Goal: Information Seeking & Learning: Check status

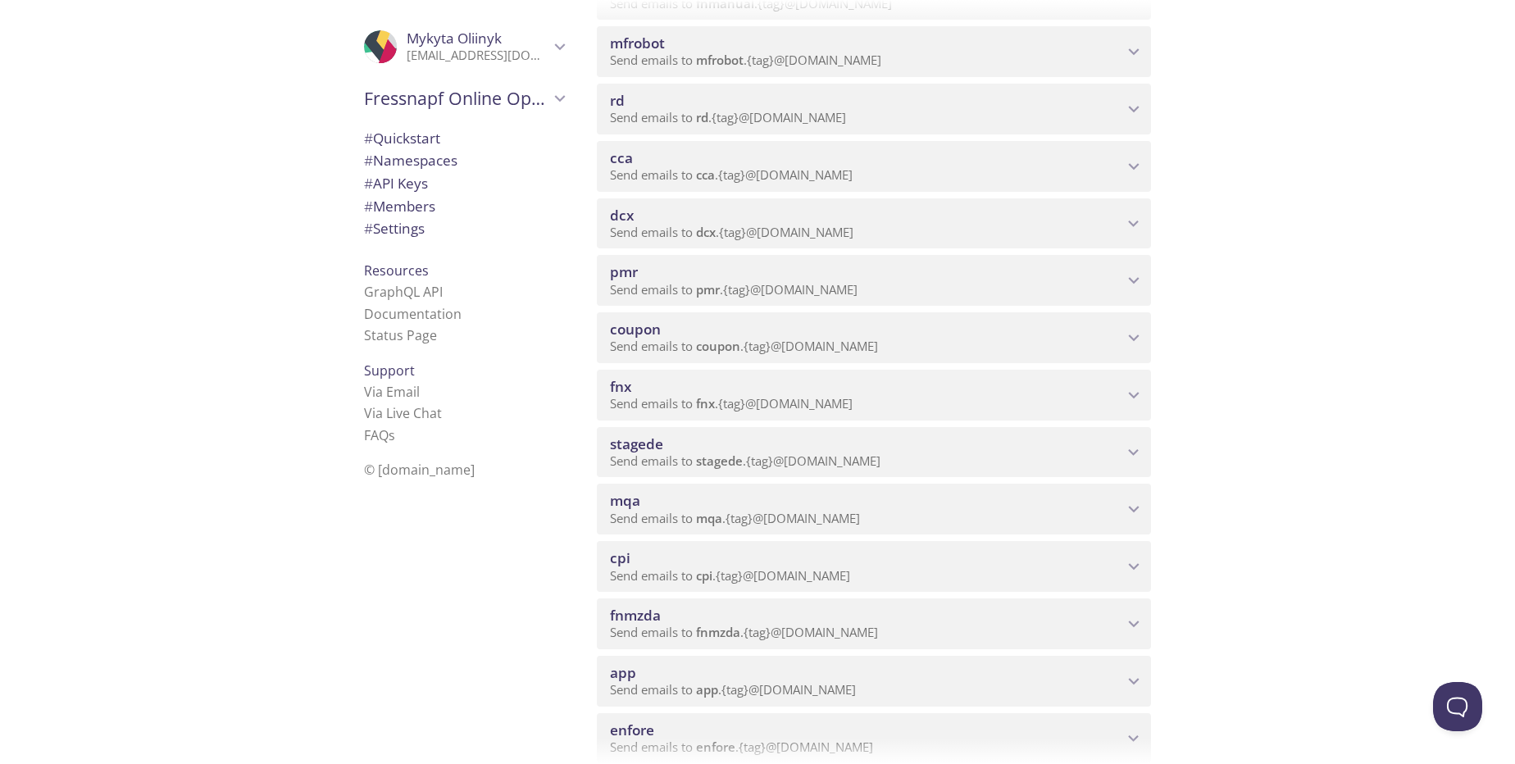
scroll to position [492, 0]
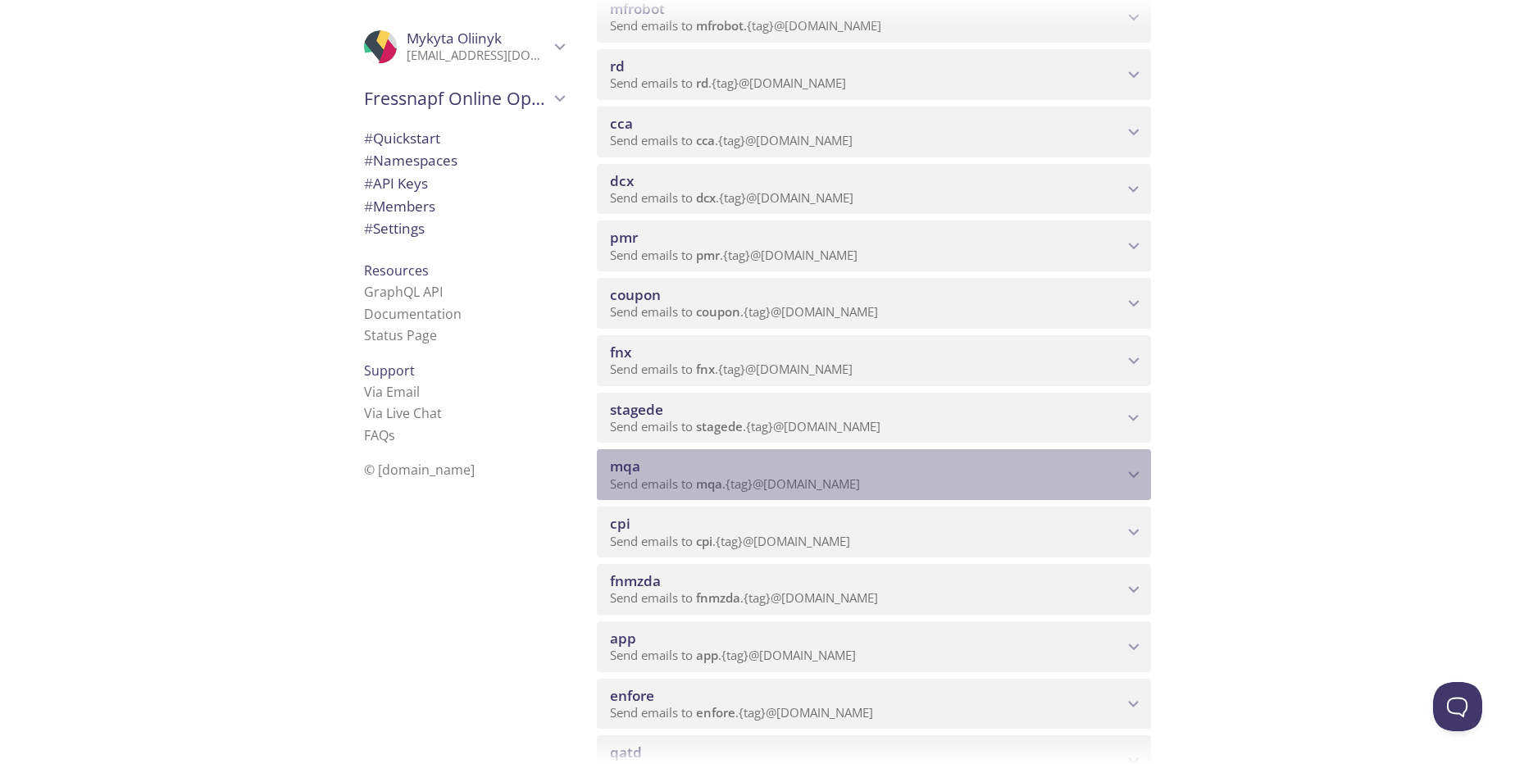
click at [733, 474] on span "mqa" at bounding box center [866, 467] width 513 height 18
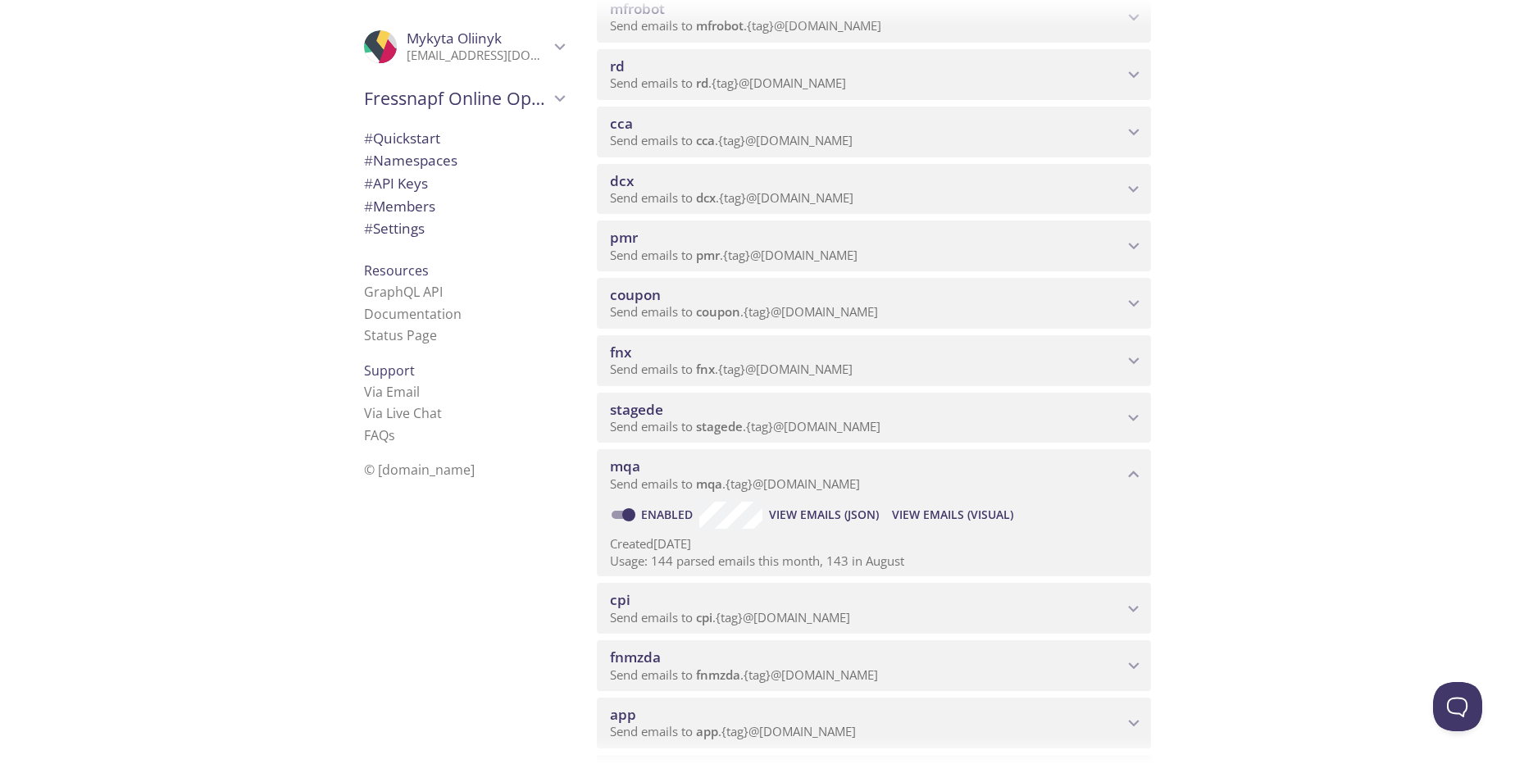
click at [940, 511] on span "View Emails (Visual)" at bounding box center [952, 515] width 121 height 20
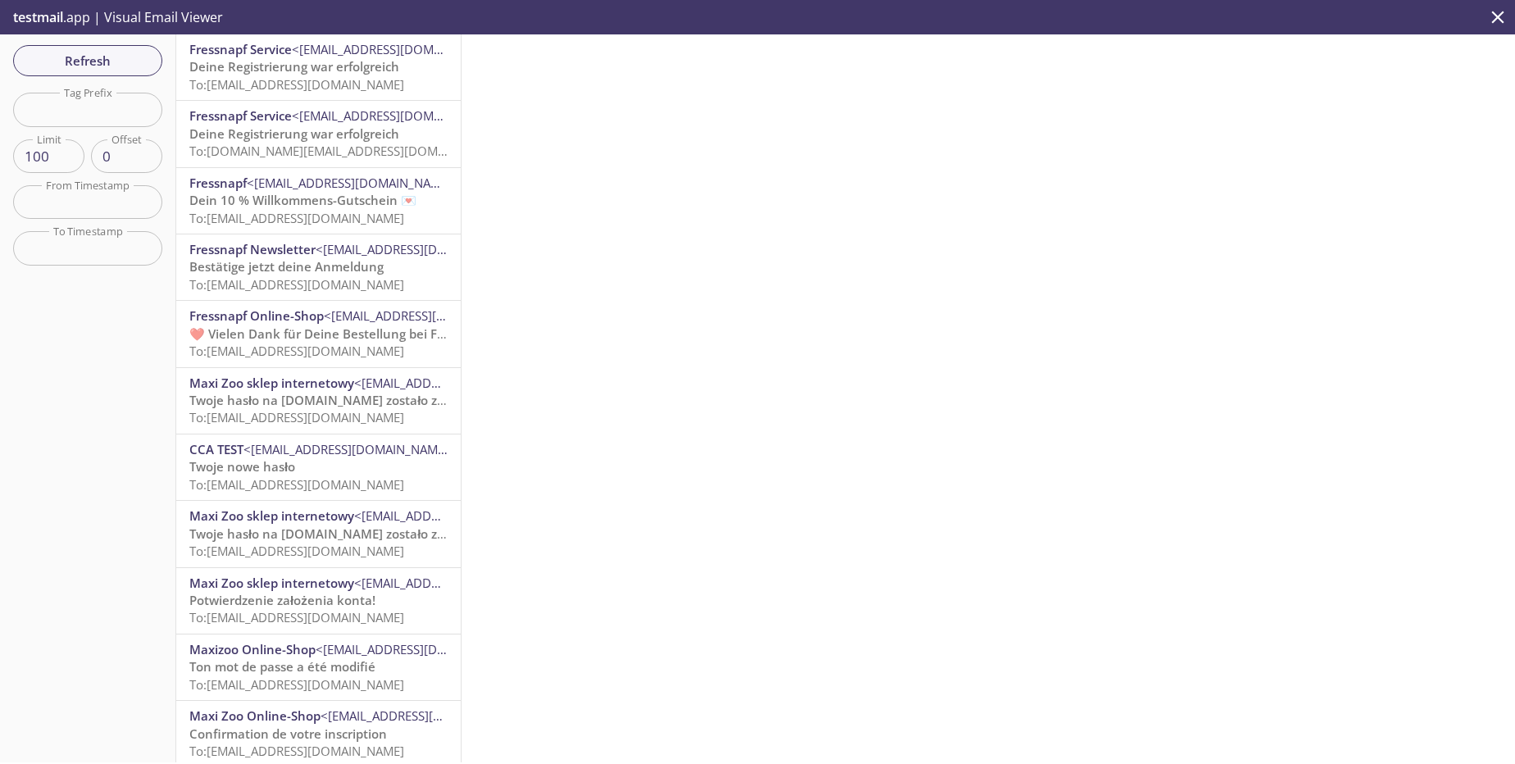
click at [332, 86] on span "To: [EMAIL_ADDRESS][DOMAIN_NAME]" at bounding box center [296, 84] width 215 height 16
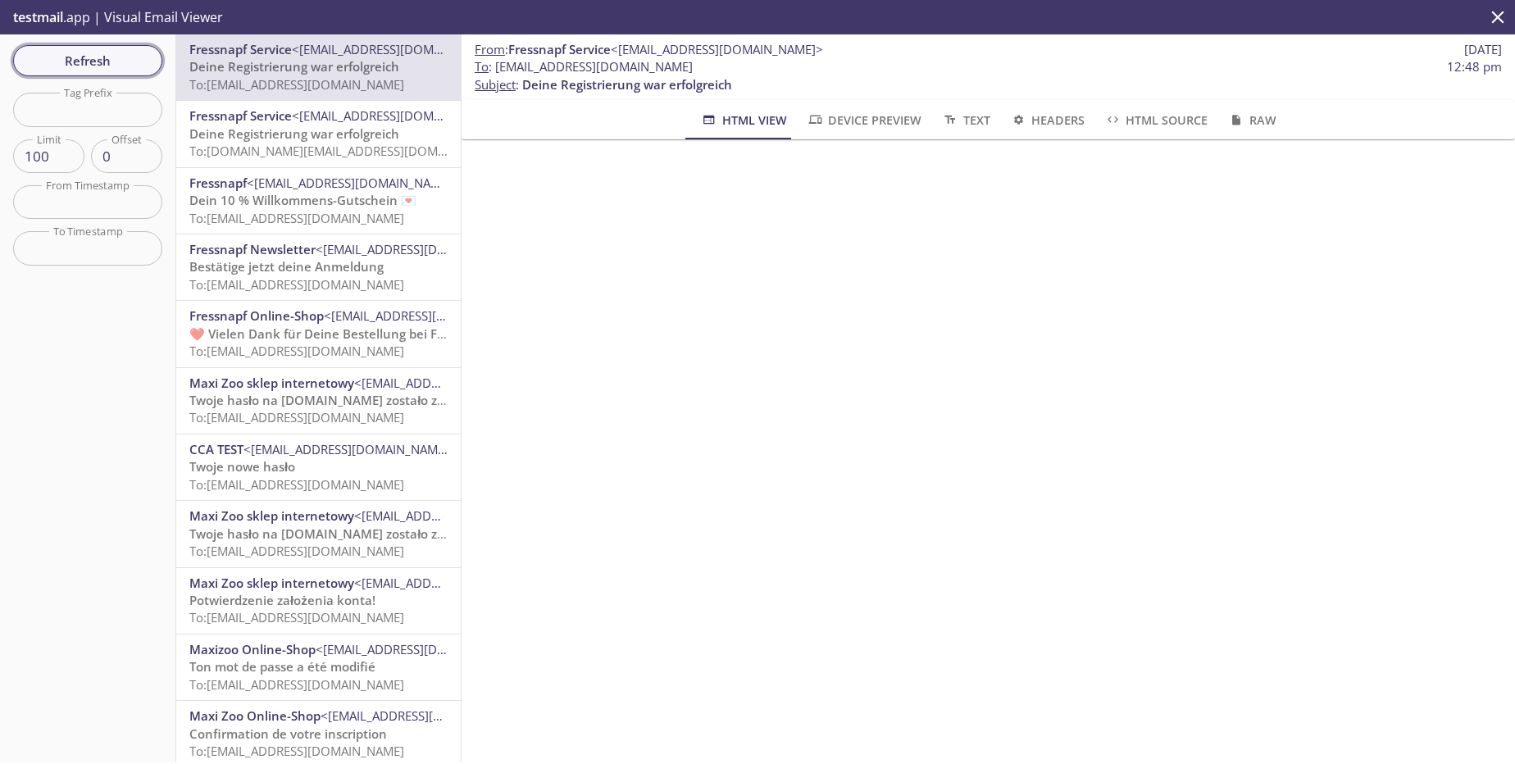
click at [80, 58] on span "Refresh" at bounding box center [87, 60] width 123 height 21
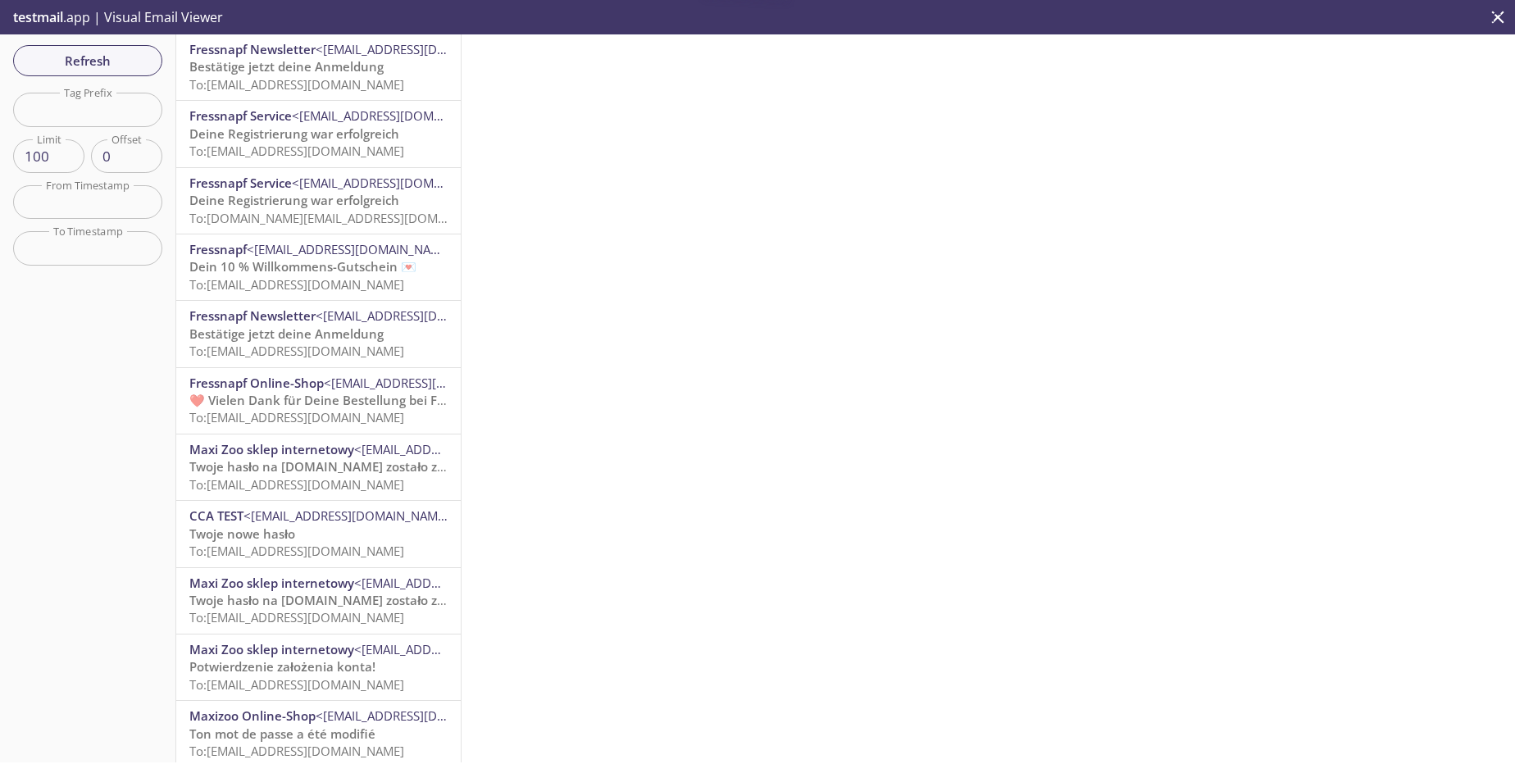
click at [364, 94] on div "Fressnapf Newsletter <[EMAIL_ADDRESS][DOMAIN_NAME]> Bestätige jetzt deine Anmel…" at bounding box center [318, 67] width 285 height 66
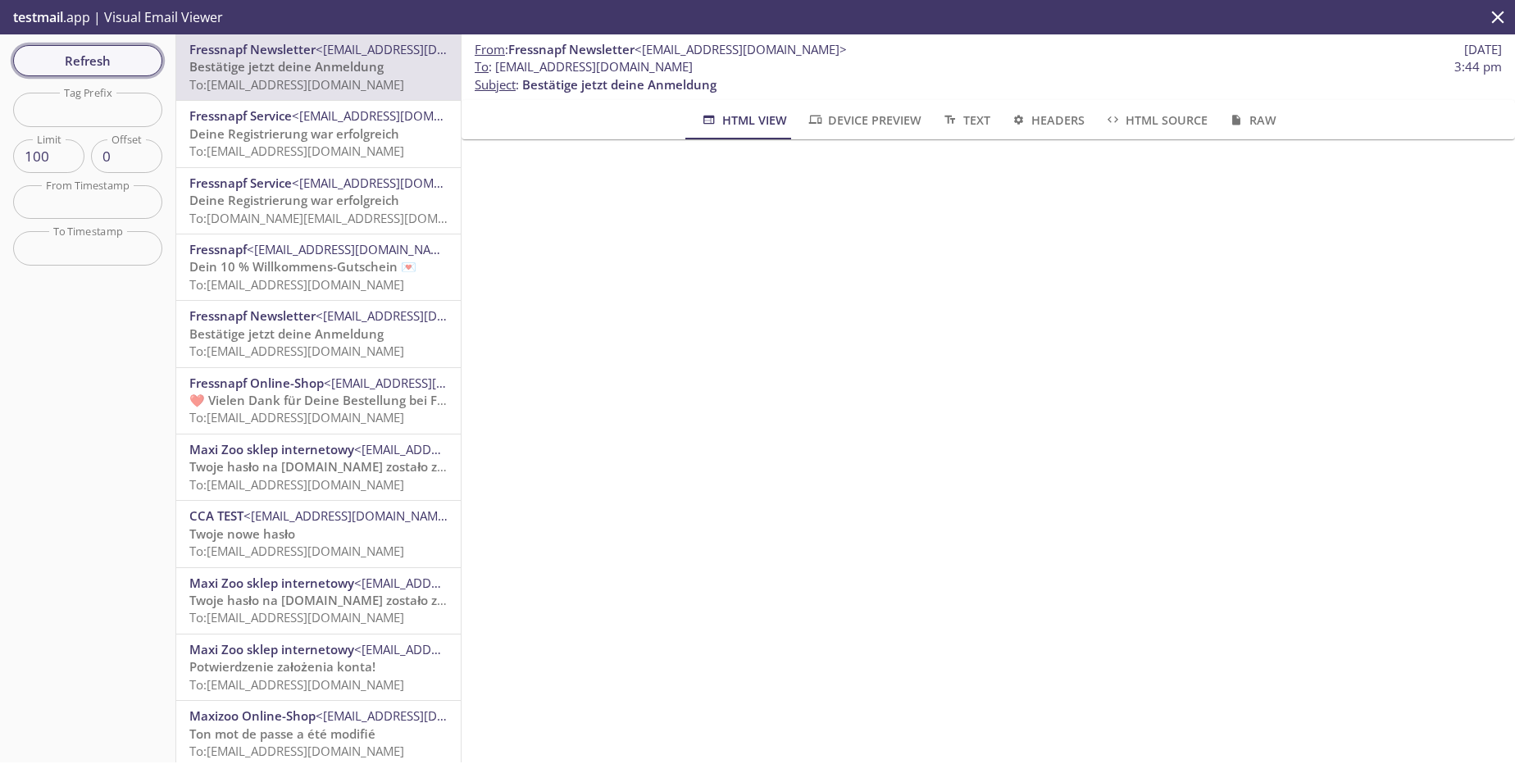
click at [127, 58] on span "Refresh" at bounding box center [87, 60] width 123 height 21
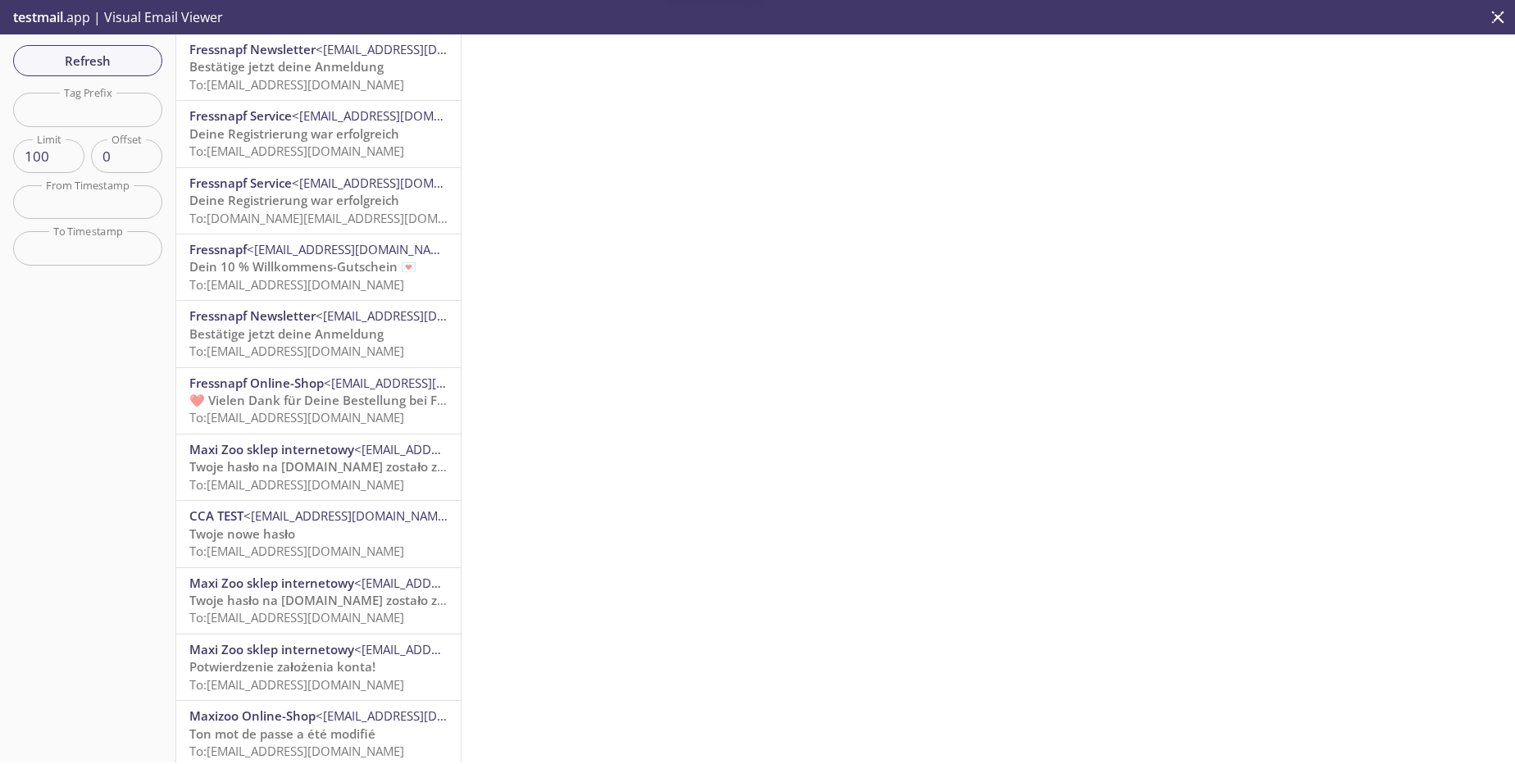
click at [374, 80] on span "To: [EMAIL_ADDRESS][DOMAIN_NAME]" at bounding box center [296, 84] width 215 height 16
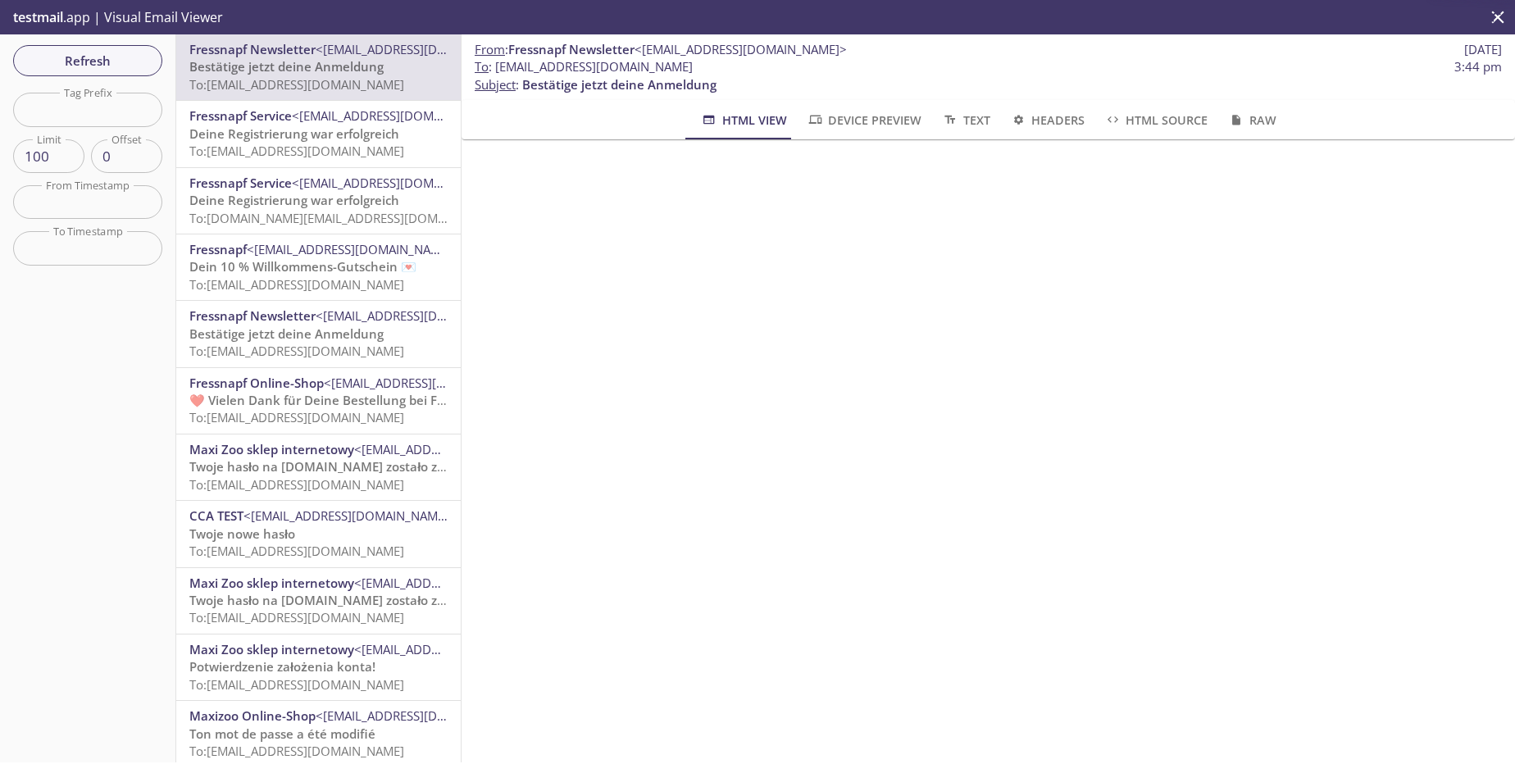
click at [389, 143] on span "To: [EMAIL_ADDRESS][DOMAIN_NAME]" at bounding box center [296, 151] width 215 height 16
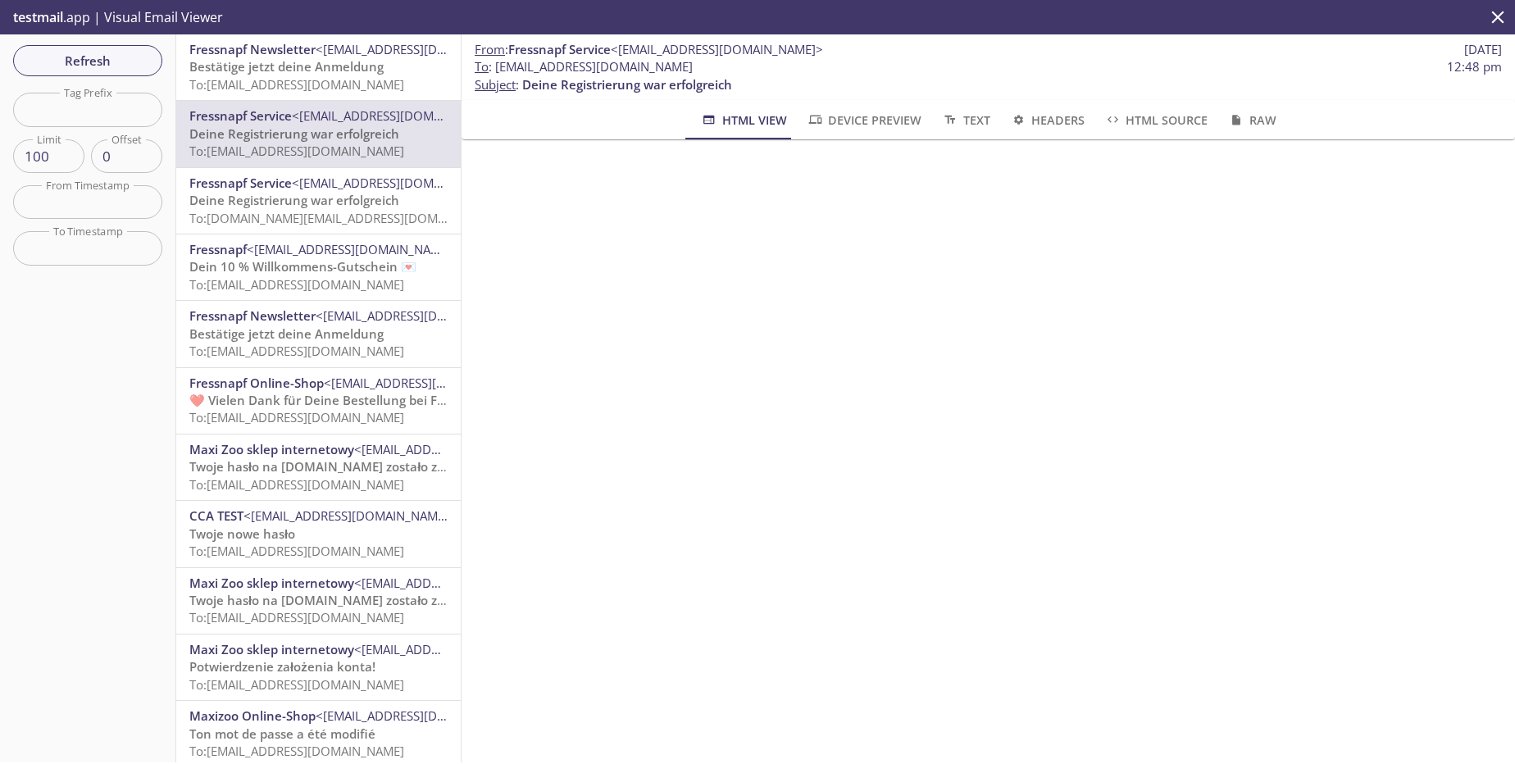
click at [378, 194] on span "Deine Registrierung war erfolgreich" at bounding box center [294, 200] width 210 height 16
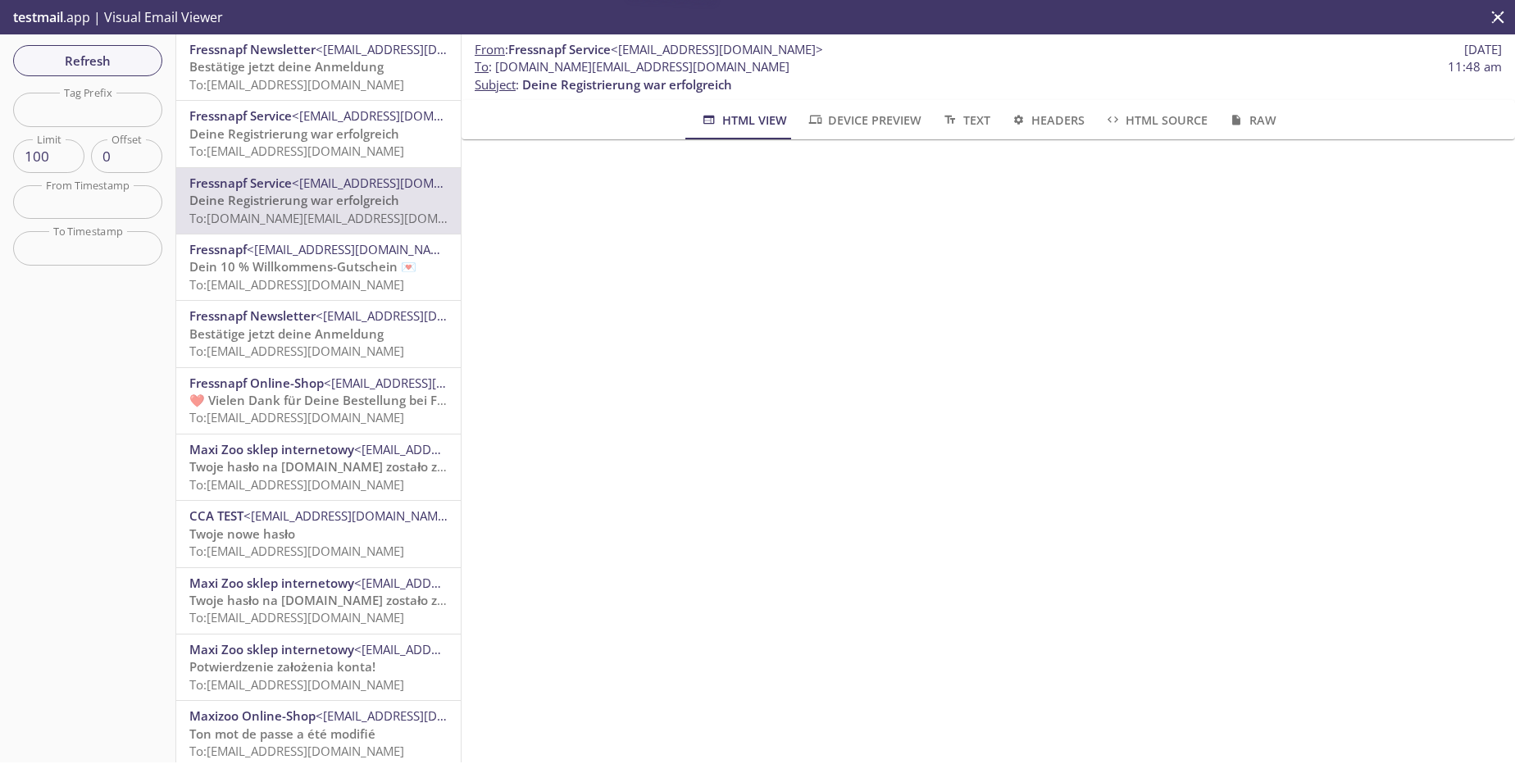
click at [398, 87] on span "To: [EMAIL_ADDRESS][DOMAIN_NAME]" at bounding box center [296, 84] width 215 height 16
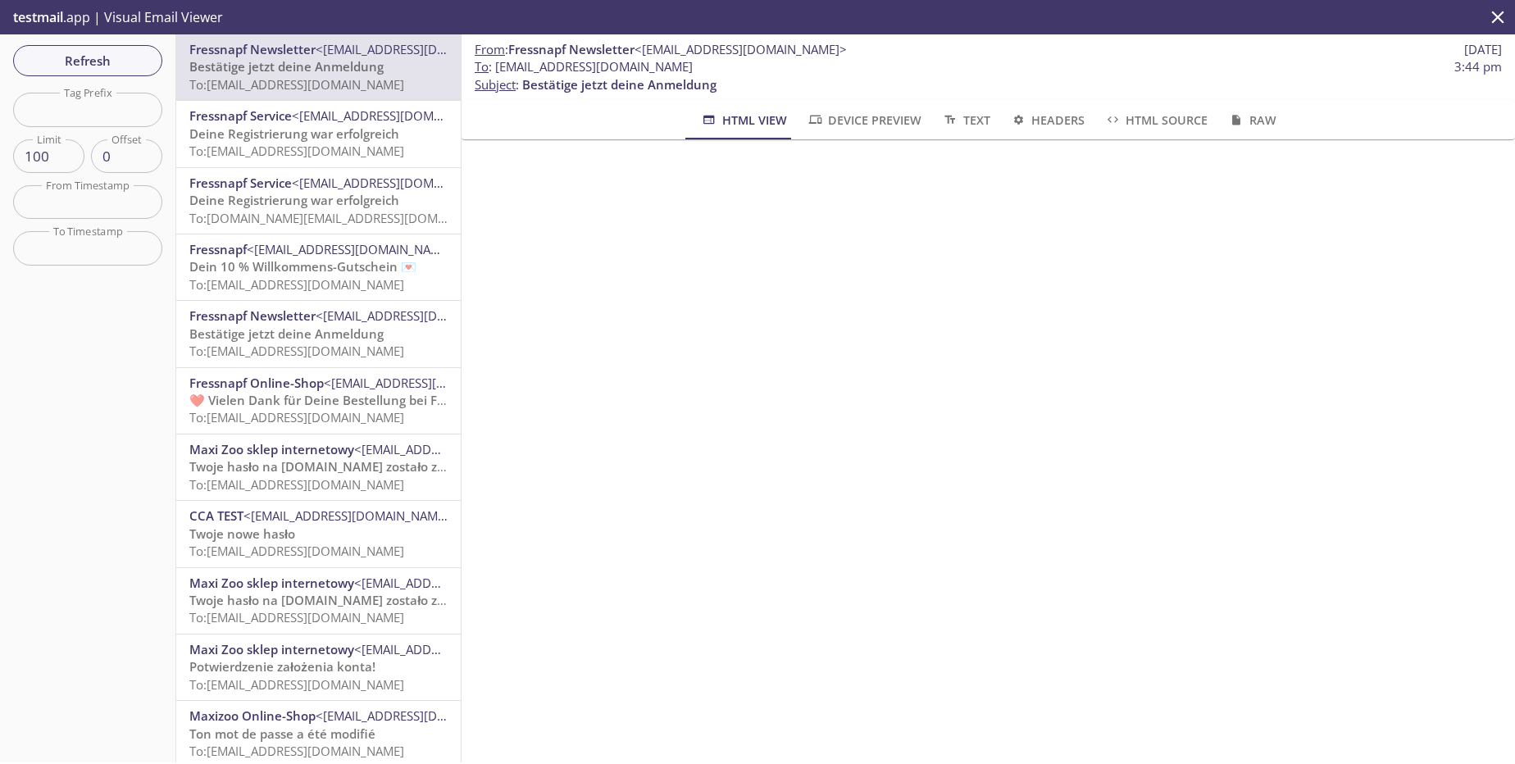
click at [115, 68] on span "Refresh" at bounding box center [87, 60] width 123 height 21
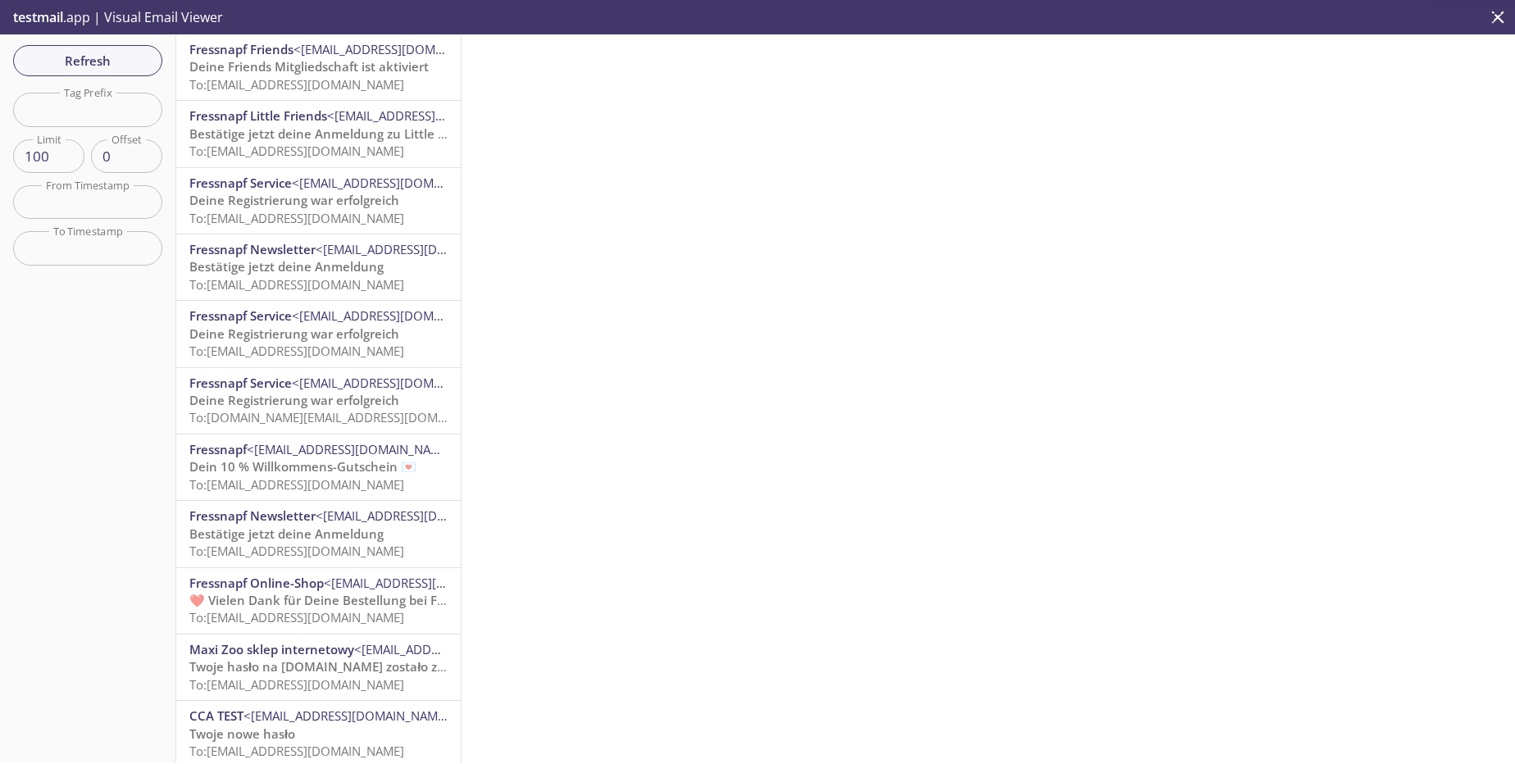
click at [362, 67] on span "Deine Friends Mitgliedschaft ist aktiviert" at bounding box center [308, 66] width 239 height 16
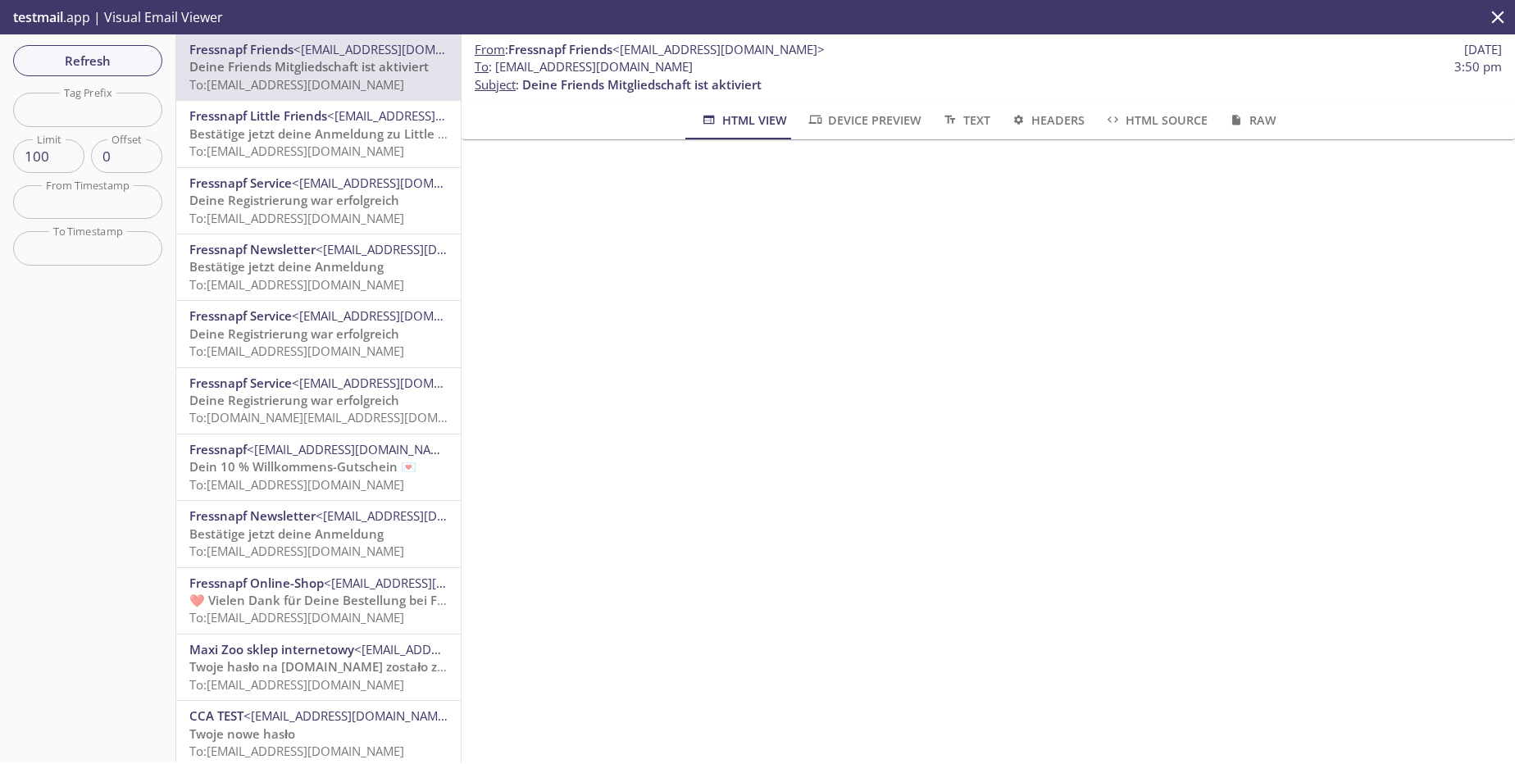
click at [343, 160] on p "Bestätige jetzt deine Anmeldung zu Little Friends To: [EMAIL_ADDRESS][DOMAIN_NA…" at bounding box center [318, 142] width 258 height 35
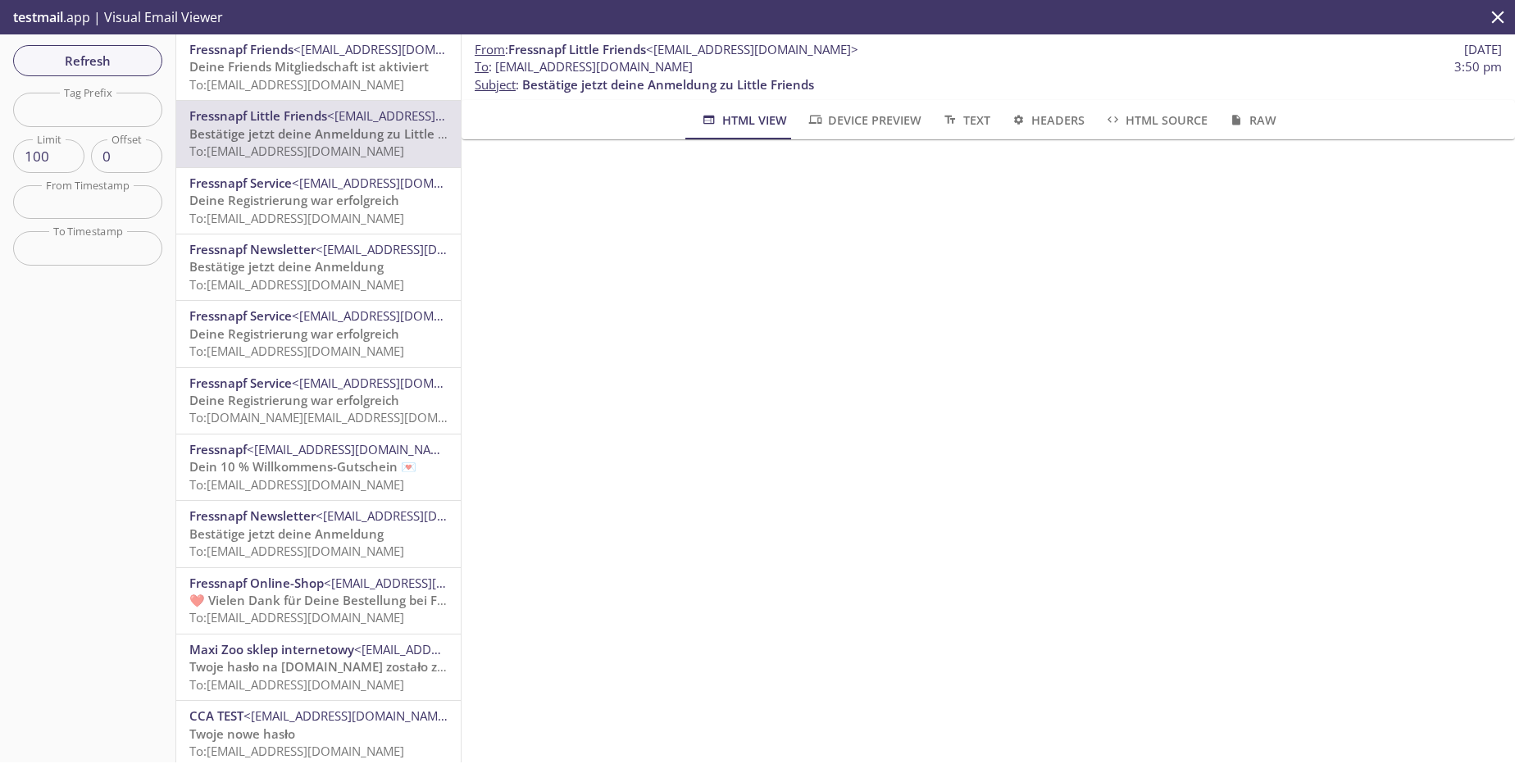
click at [367, 232] on div "Fressnapf Service <[EMAIL_ADDRESS][DOMAIN_NAME]> Deine Registrierung war erfolg…" at bounding box center [318, 201] width 285 height 66
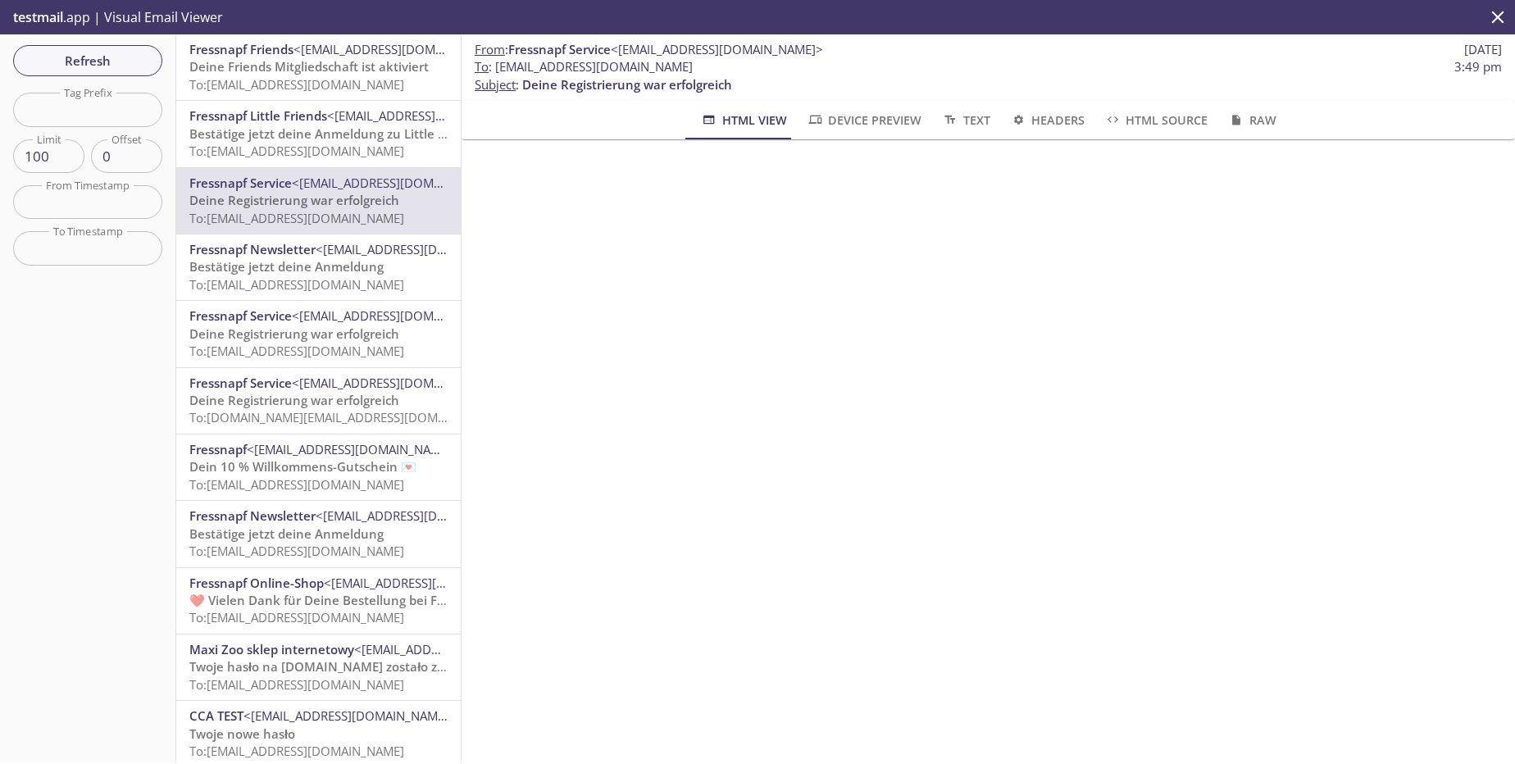
click at [355, 145] on span "To: [EMAIL_ADDRESS][DOMAIN_NAME]" at bounding box center [296, 151] width 215 height 16
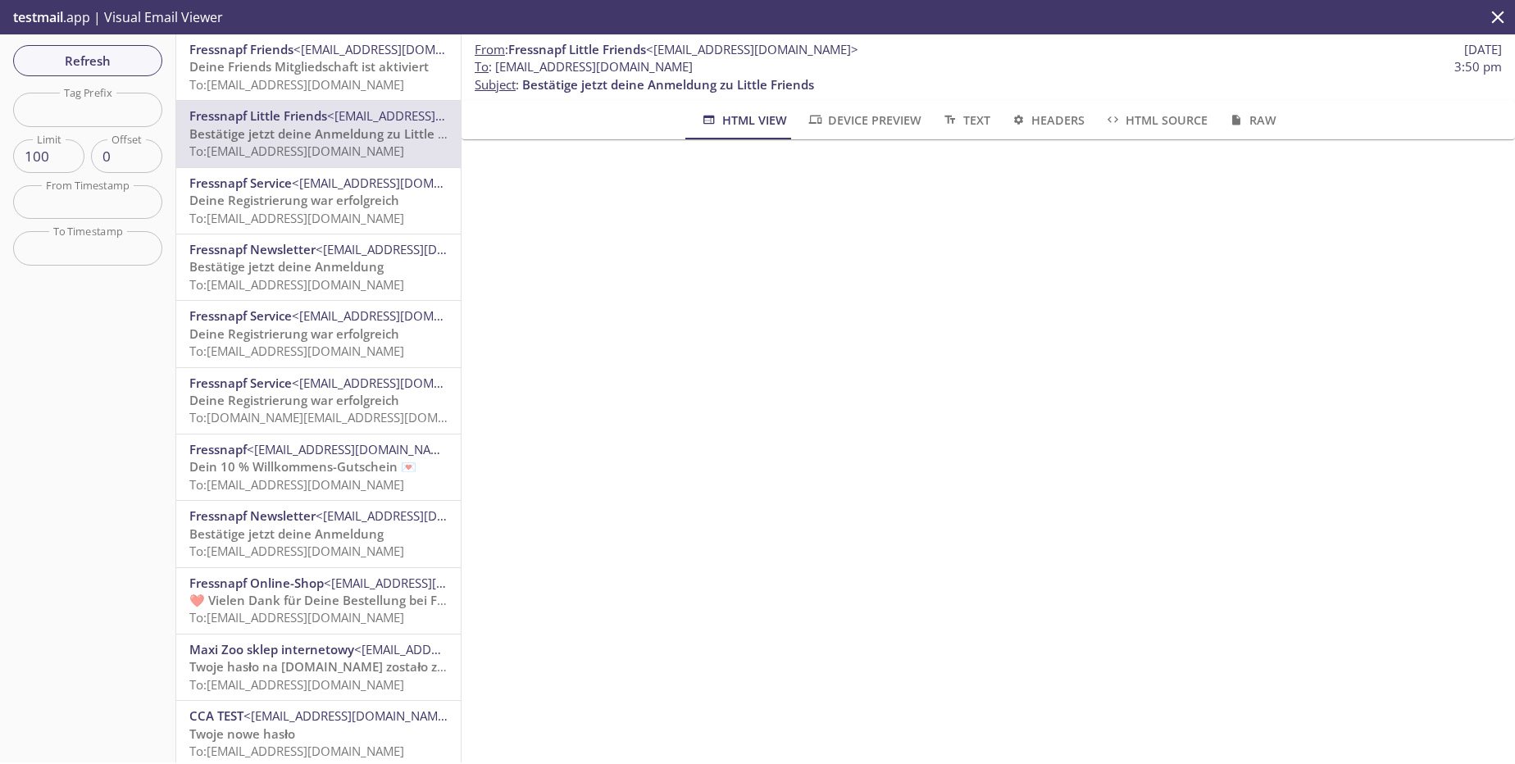
click at [238, 81] on span "To: [EMAIL_ADDRESS][DOMAIN_NAME]" at bounding box center [296, 84] width 215 height 16
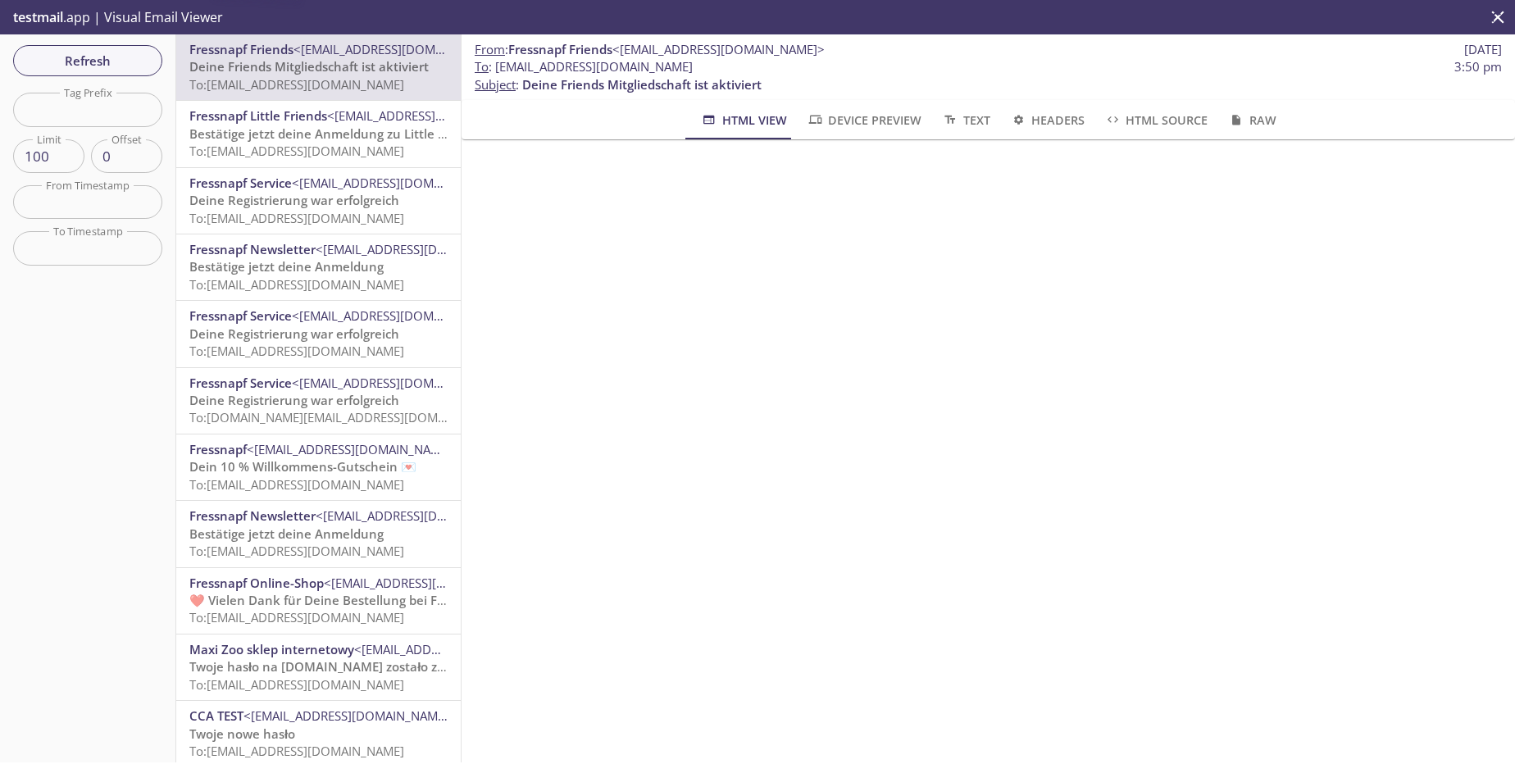
click at [309, 153] on span "To: [EMAIL_ADDRESS][DOMAIN_NAME]" at bounding box center [296, 151] width 215 height 16
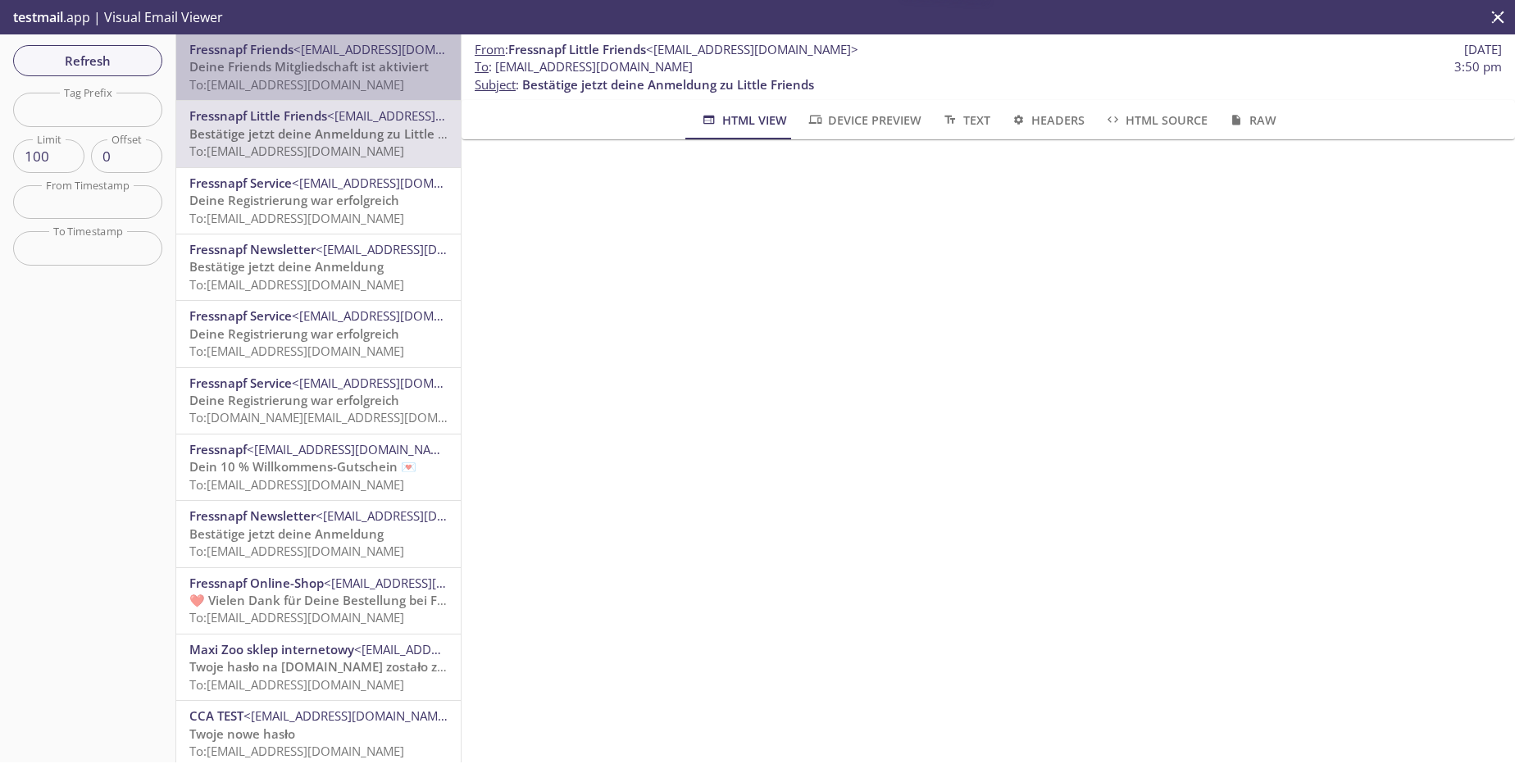
click at [346, 99] on div "Fressnapf Friends <[EMAIL_ADDRESS][DOMAIN_NAME]> Deine Friends Mitgliedschaft i…" at bounding box center [318, 67] width 285 height 66
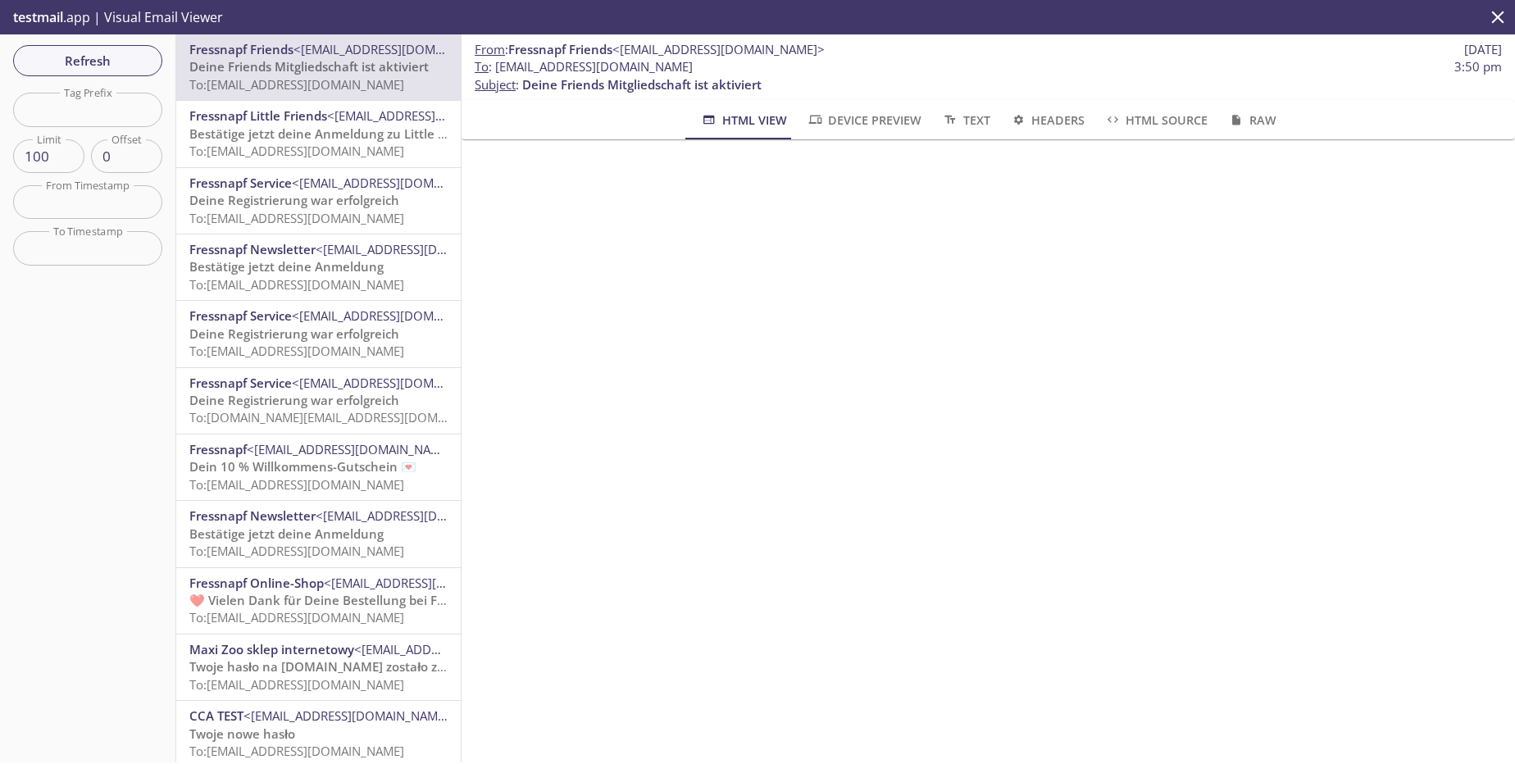
scroll to position [197, 0]
click at [81, 63] on span "Refresh" at bounding box center [87, 60] width 123 height 21
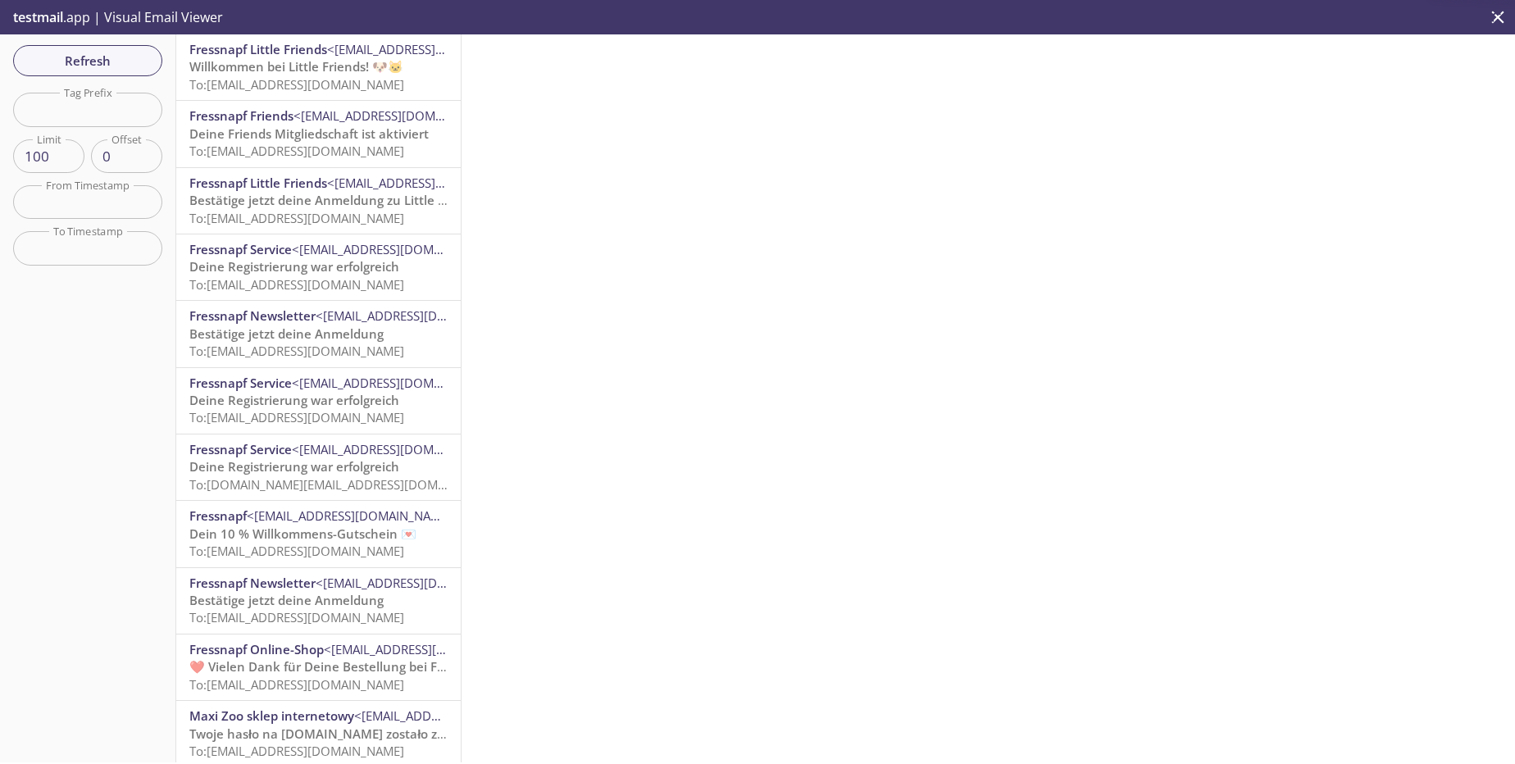
click at [350, 235] on div "Fressnapf Service <[EMAIL_ADDRESS][DOMAIN_NAME]> Deine Registrierung war erfolg…" at bounding box center [318, 268] width 285 height 66
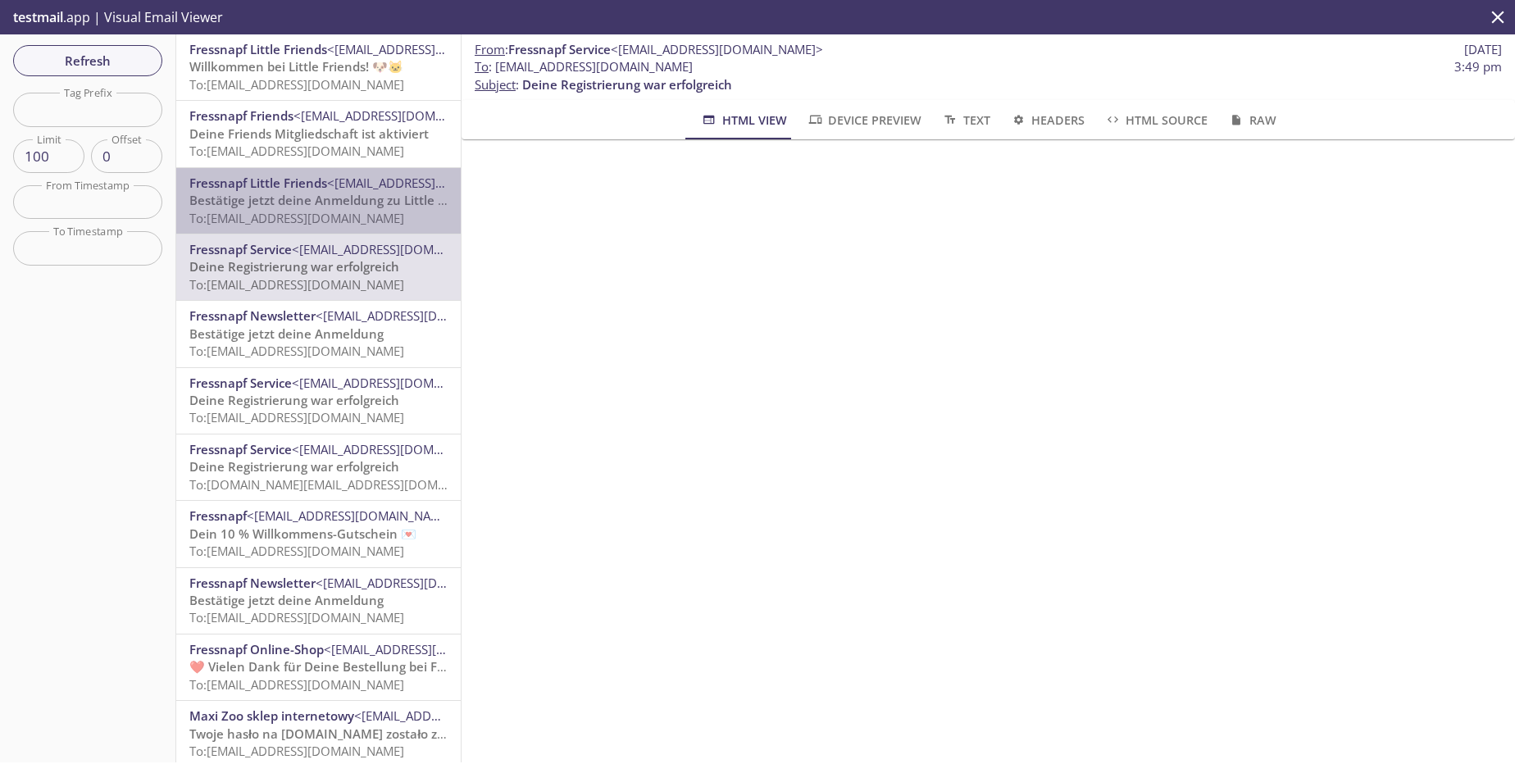
click at [358, 221] on span "To: [EMAIL_ADDRESS][DOMAIN_NAME]" at bounding box center [296, 218] width 215 height 16
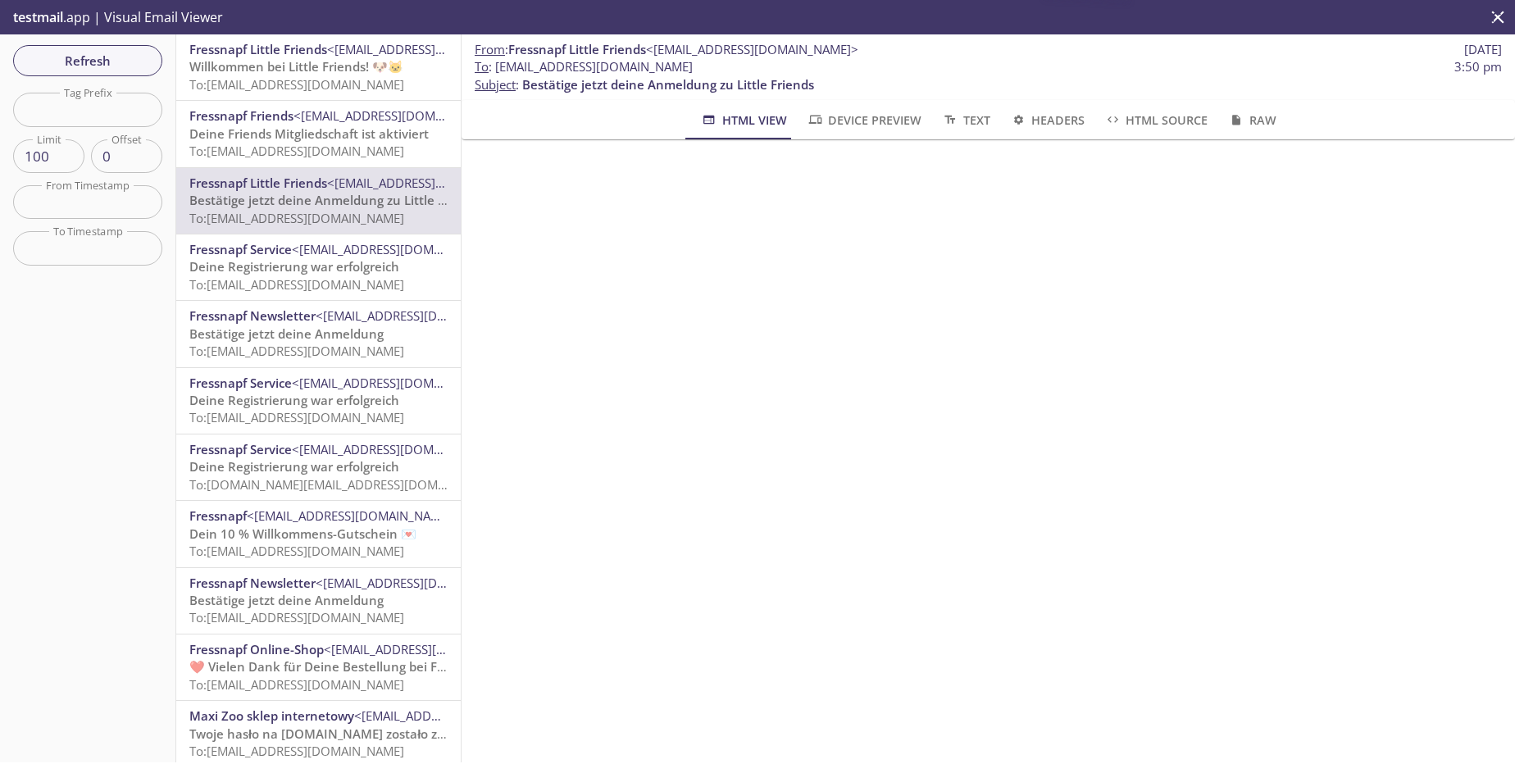
click at [381, 149] on span "To: [EMAIL_ADDRESS][DOMAIN_NAME]" at bounding box center [296, 151] width 215 height 16
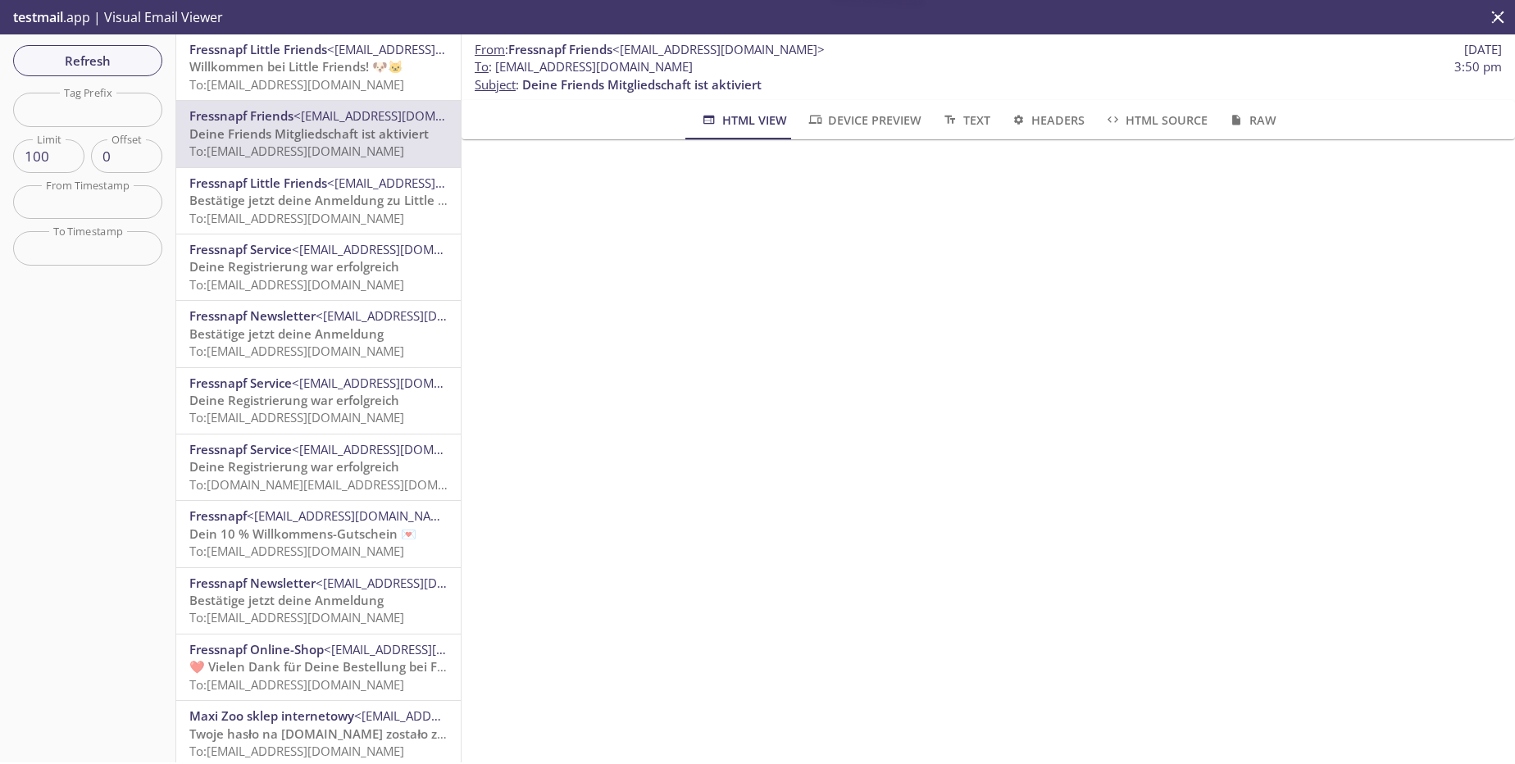
click at [389, 108] on span "<[EMAIL_ADDRESS][DOMAIN_NAME]>" at bounding box center [400, 115] width 212 height 16
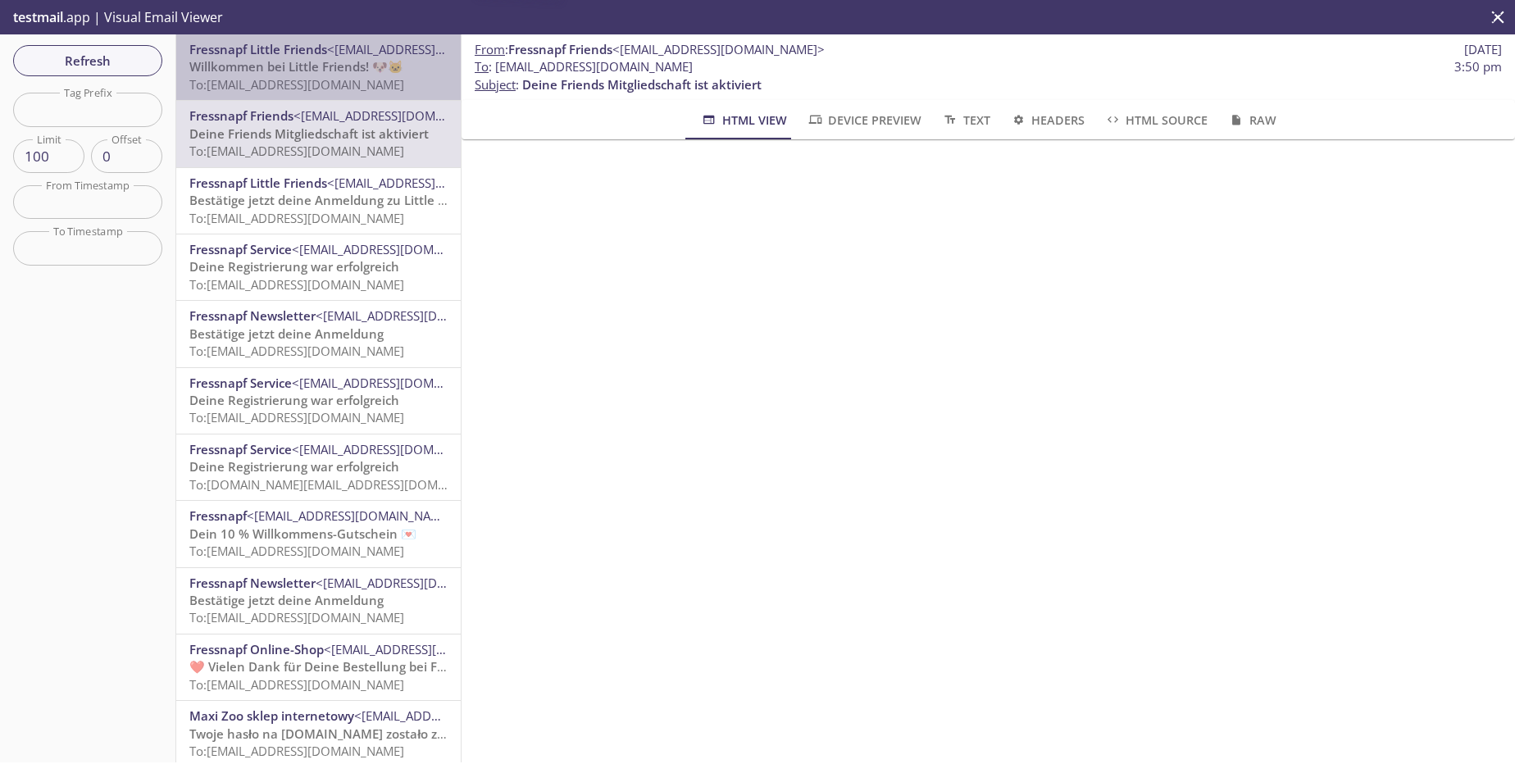
click at [392, 93] on p "Willkommen bei Little Friends! 🐶🐱 To: [EMAIL_ADDRESS][DOMAIN_NAME]" at bounding box center [318, 75] width 258 height 35
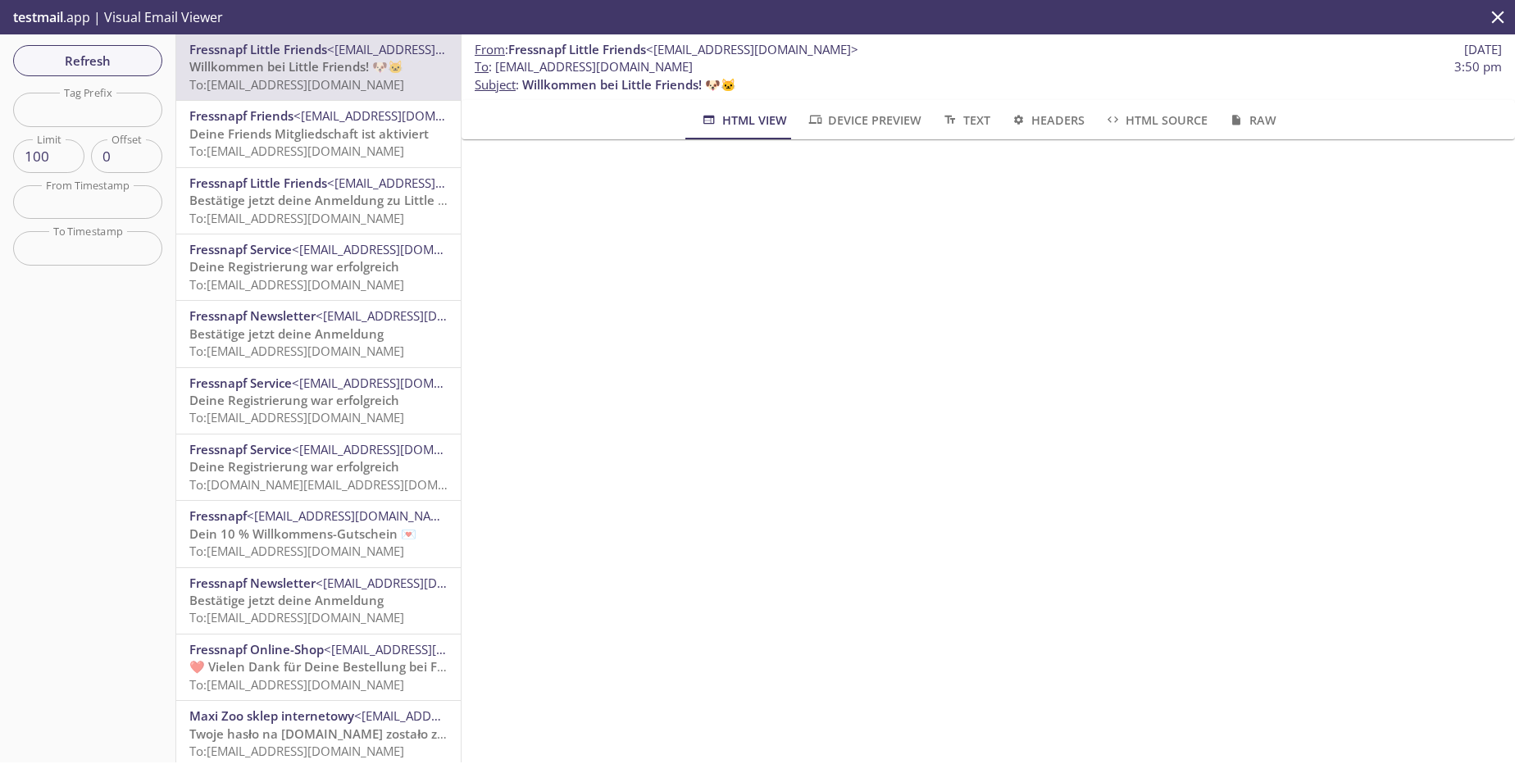
scroll to position [984, 0]
